Goal: Use online tool/utility: Utilize a website feature to perform a specific function

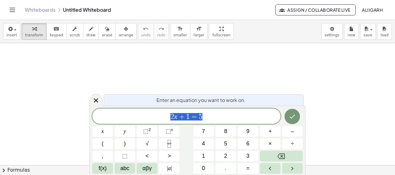
click at [273, 144] on button "×" at bounding box center [270, 144] width 21 height 11
click at [270, 143] on span "×" at bounding box center [270, 144] width 3 height 8
click at [98, 100] on icon at bounding box center [95, 100] width 7 height 7
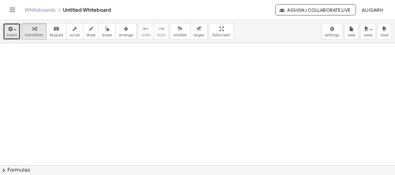
click at [15, 36] on span "insert" at bounding box center [11, 35] width 11 height 4
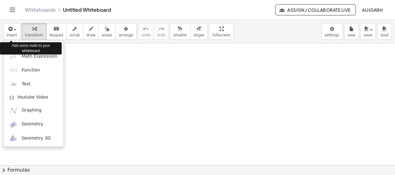
click at [15, 162] on div at bounding box center [197, 87] width 395 height 175
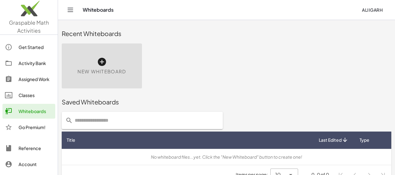
click at [124, 84] on div "New Whiteboard" at bounding box center [102, 66] width 80 height 45
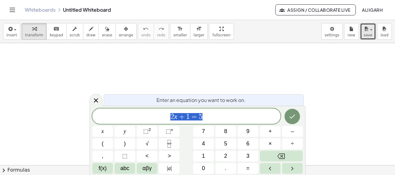
click at [365, 37] on span "save" at bounding box center [368, 35] width 9 height 4
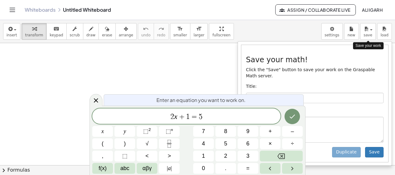
click at [239, 80] on div "**********" at bounding box center [315, 103] width 154 height 125
click at [392, 93] on div at bounding box center [197, 87] width 395 height 175
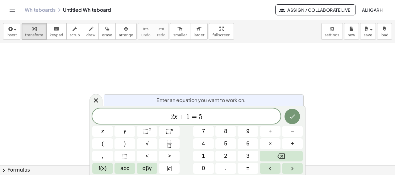
click at [97, 103] on icon at bounding box center [95, 100] width 7 height 7
